Goal: Information Seeking & Learning: Understand process/instructions

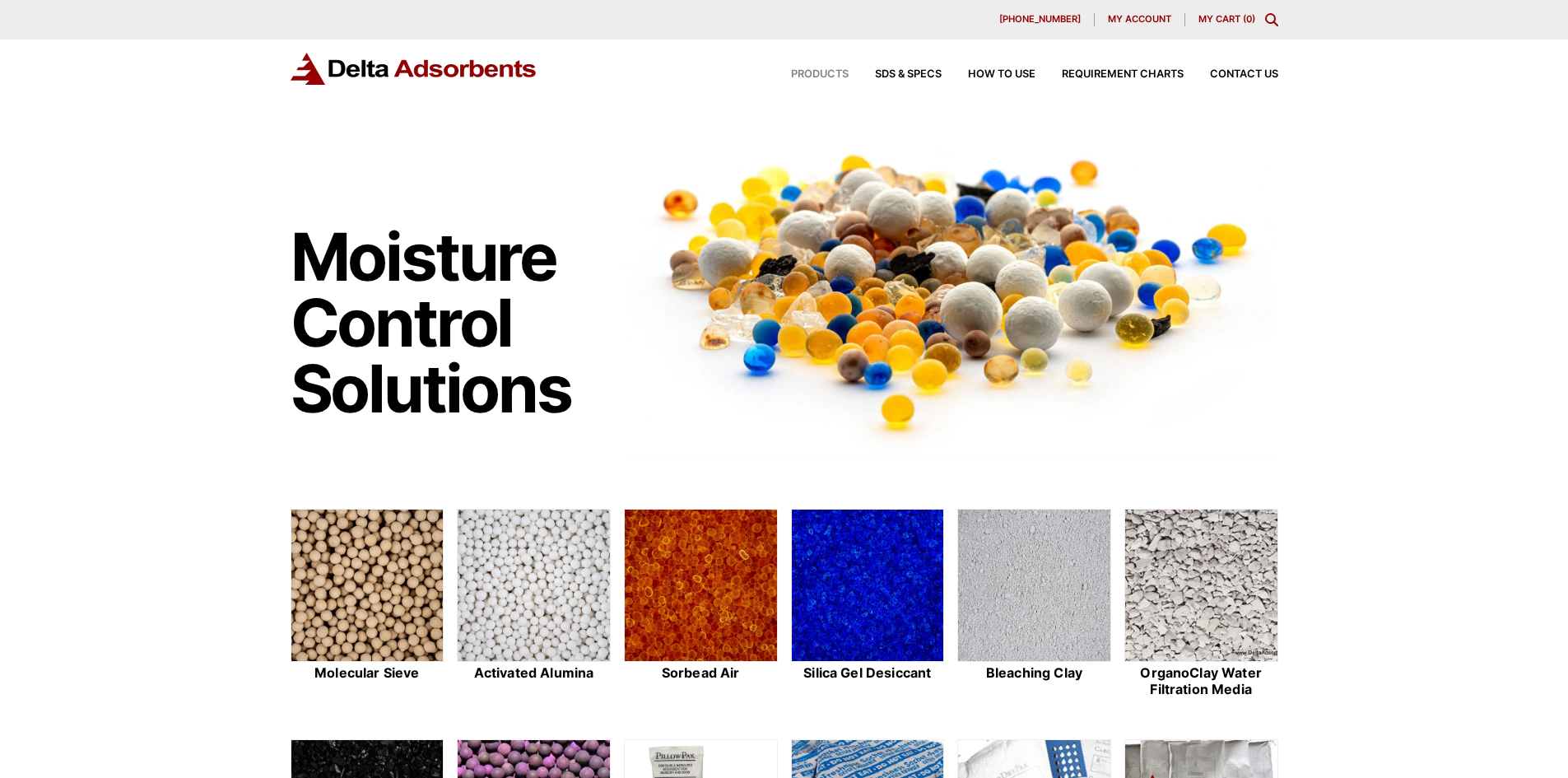
click at [822, 75] on span "Products" at bounding box center [820, 74] width 58 height 10
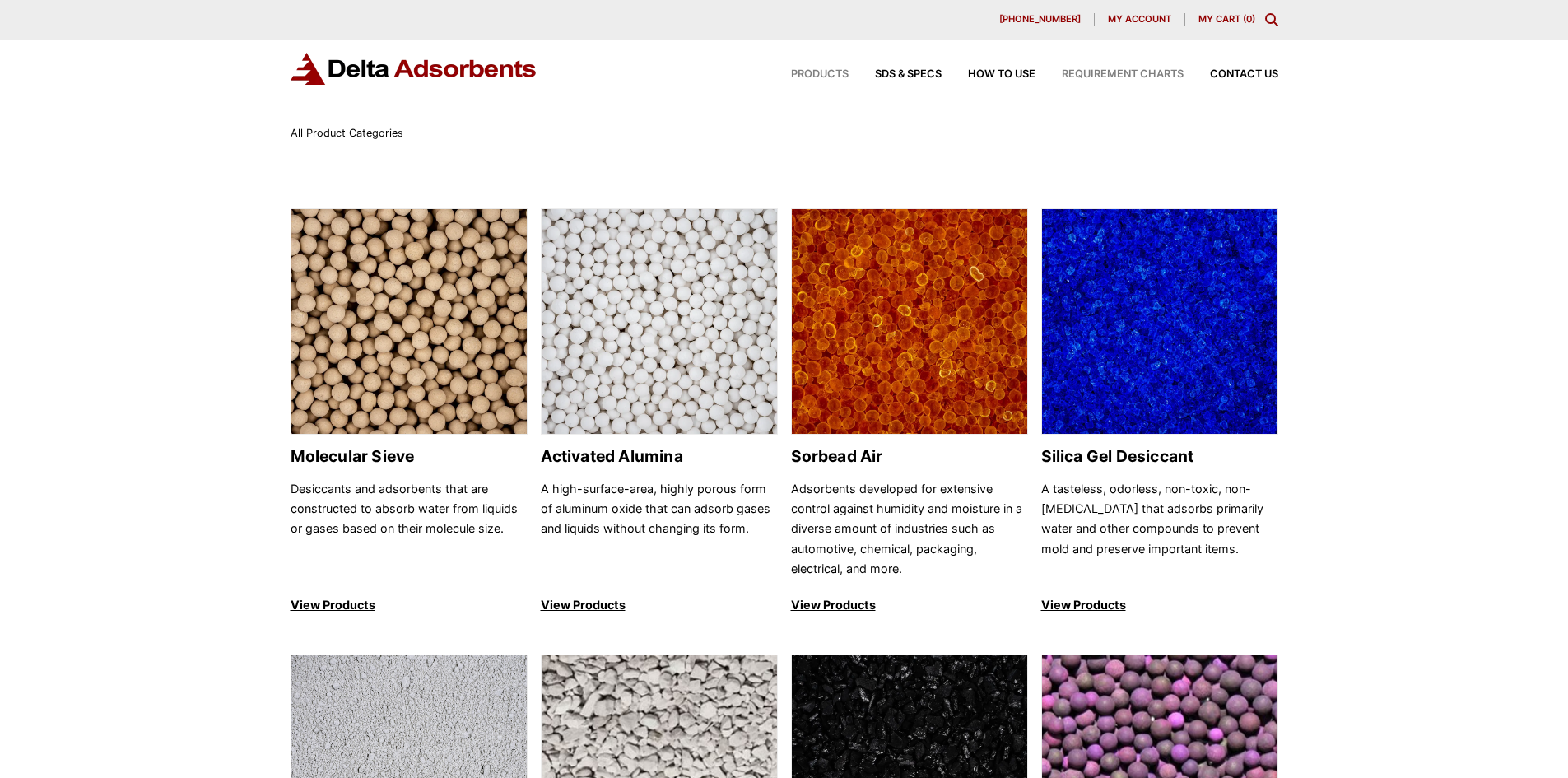
click at [1118, 72] on span "Requirement Charts" at bounding box center [1123, 74] width 122 height 10
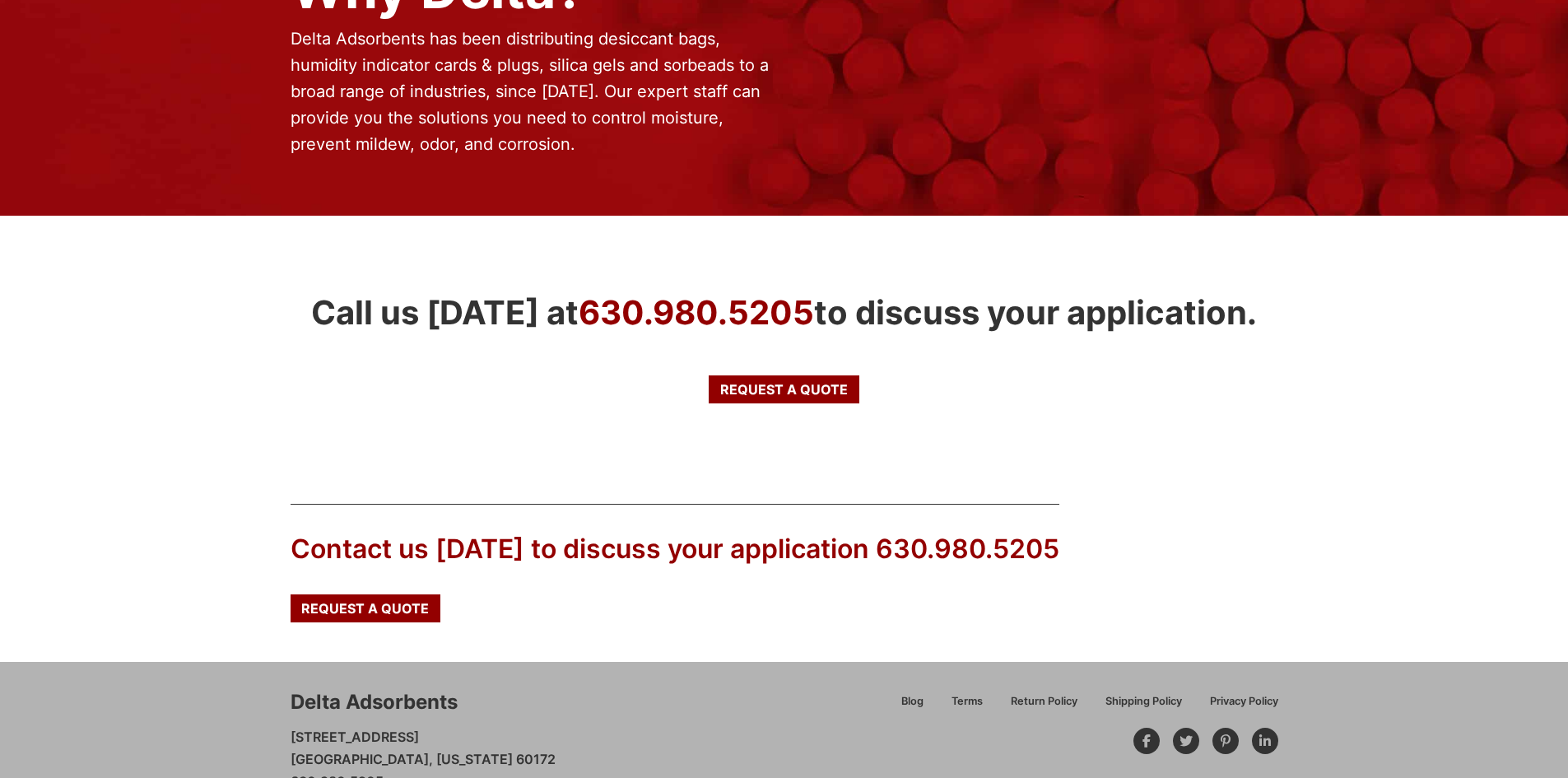
scroll to position [2645, 0]
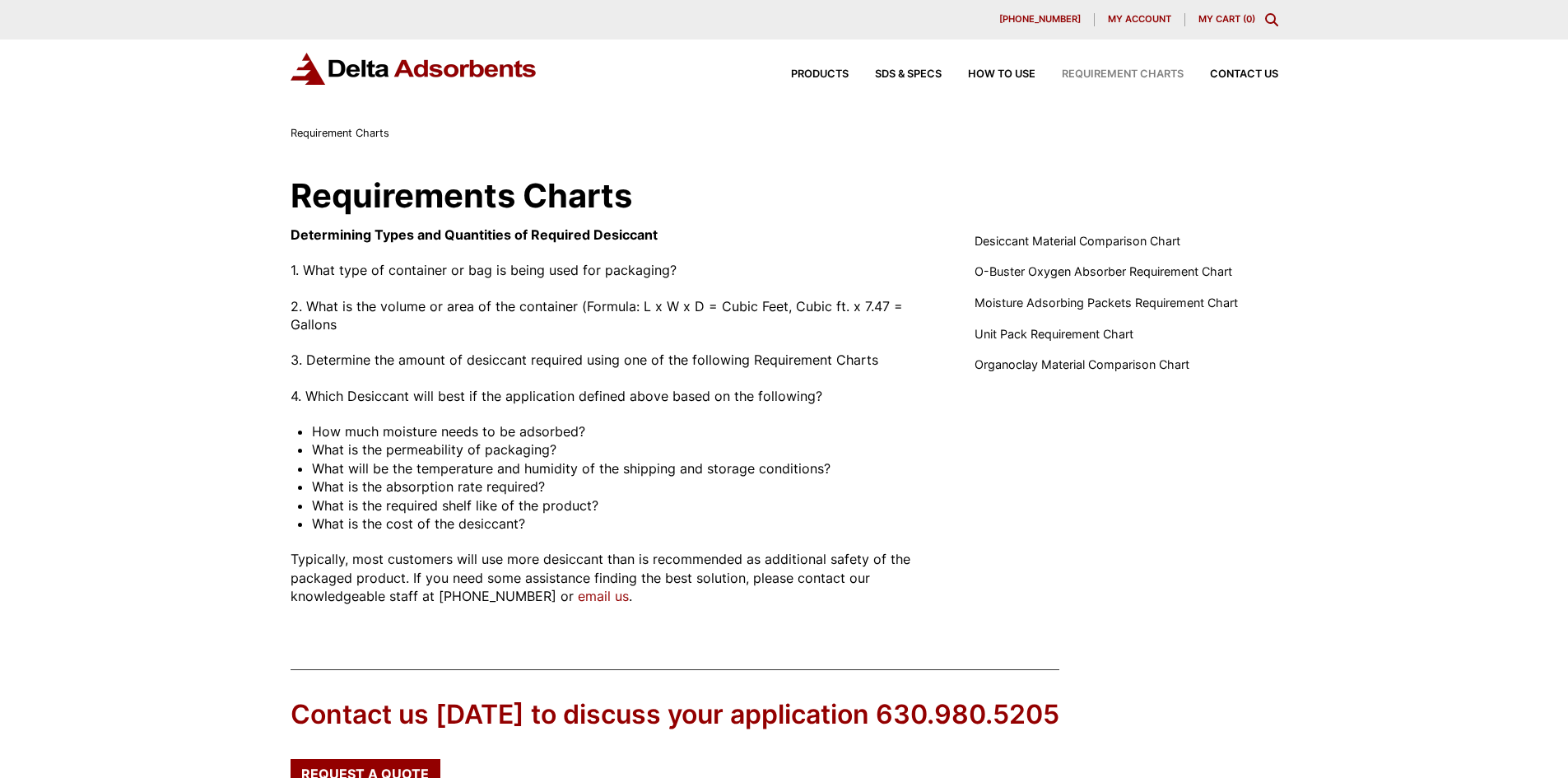
click at [1463, 152] on div "Requirements Charts Determining Types and Quantities of Required Desiccant 1. W…" at bounding box center [784, 392] width 1568 height 500
